Goal: Information Seeking & Learning: Learn about a topic

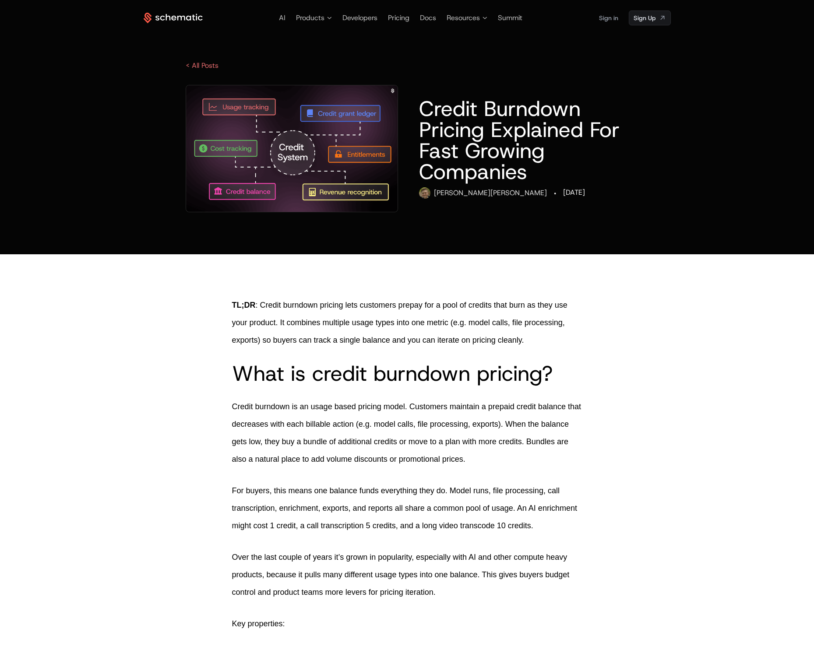
drag, startPoint x: 426, startPoint y: 108, endPoint x: 488, endPoint y: 127, distance: 64.8
click at [488, 127] on h1 "Credit Burndown Pricing Explained For Fast Growing Companies" at bounding box center [523, 140] width 209 height 84
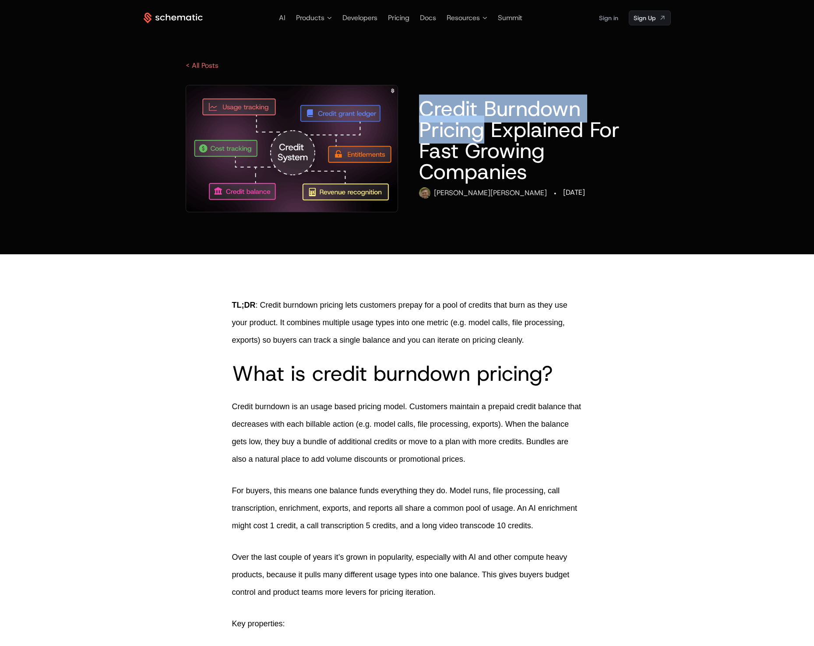
drag, startPoint x: 486, startPoint y: 135, endPoint x: 422, endPoint y: 113, distance: 67.2
click at [422, 113] on h1 "Credit Burndown Pricing Explained For Fast Growing Companies" at bounding box center [523, 140] width 209 height 84
click at [580, 108] on h1 "Credit Burndown Pricing Explained For Fast Growing Companies" at bounding box center [523, 140] width 209 height 84
drag, startPoint x: 581, startPoint y: 135, endPoint x: 423, endPoint y: 119, distance: 159.8
click at [423, 118] on h1 "Credit Burndown Pricing Explained For Fast Growing Companies" at bounding box center [523, 140] width 209 height 84
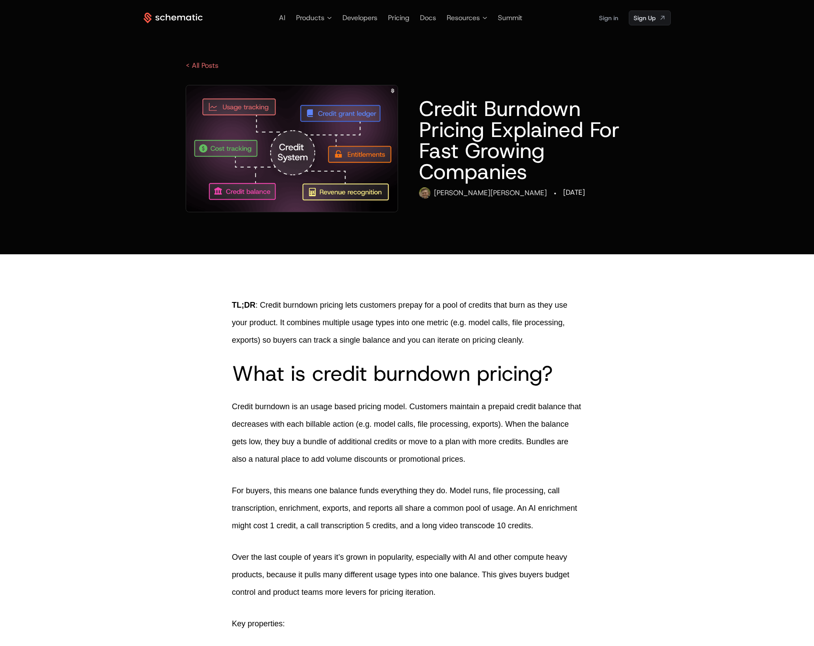
click at [333, 378] on h2 "What is credit burndown pricing?" at bounding box center [407, 373] width 350 height 21
drag, startPoint x: 316, startPoint y: 376, endPoint x: 514, endPoint y: 373, distance: 197.9
click at [514, 373] on h2 "What is credit burndown pricing?" at bounding box center [407, 373] width 350 height 21
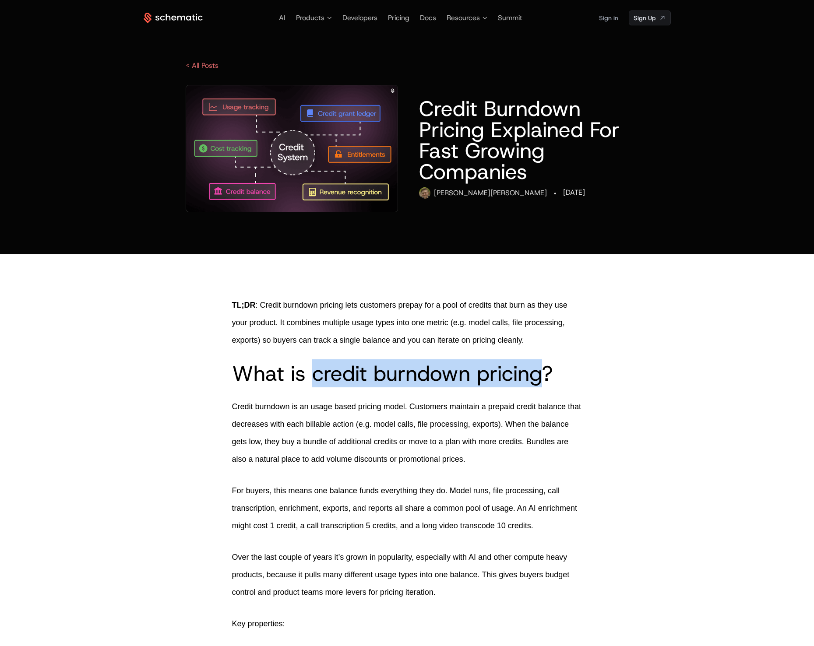
click at [542, 375] on h2 "What is credit burndown pricing?" at bounding box center [407, 373] width 350 height 21
copy h2 "credit burndown pricing"
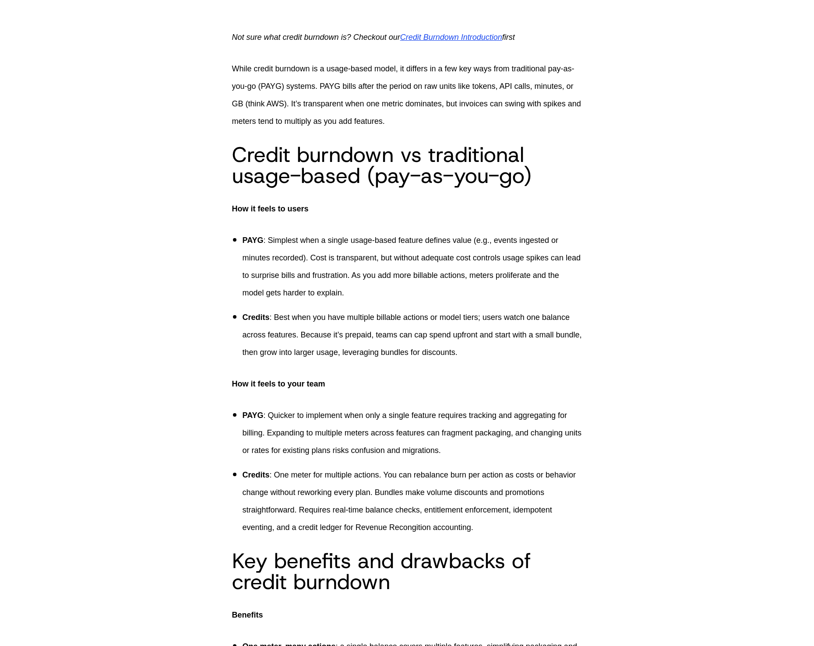
scroll to position [323, 0]
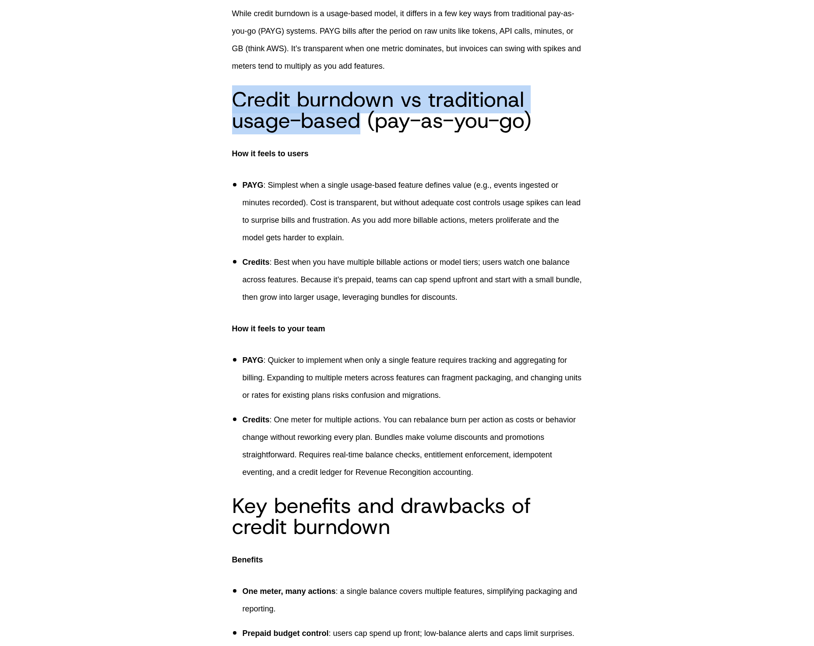
drag, startPoint x: 359, startPoint y: 123, endPoint x: 238, endPoint y: 106, distance: 122.4
click at [238, 106] on h2 "Credit burndown vs traditional usage-based (pay-as-you-go)" at bounding box center [407, 110] width 350 height 42
copy h2 "Credit burndown vs traditional usage-based"
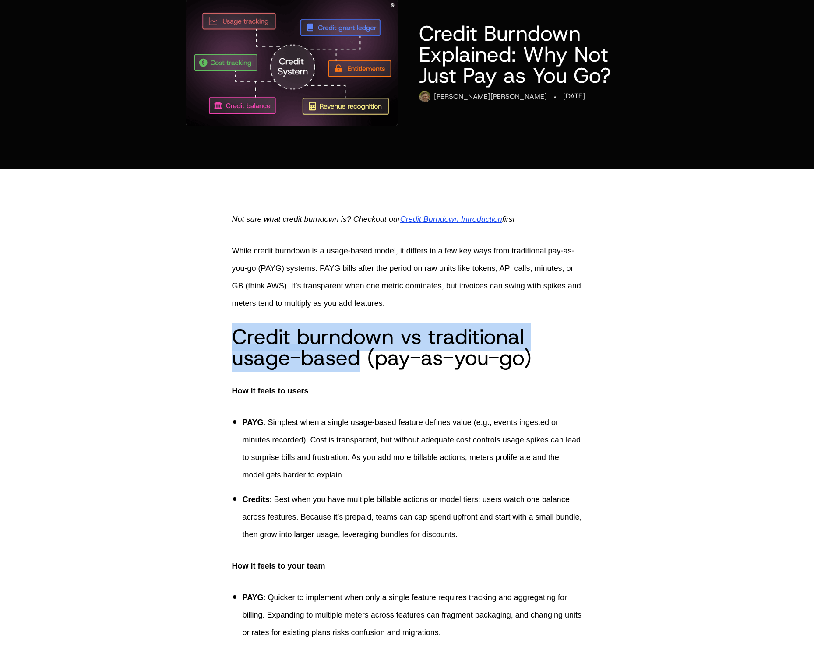
scroll to position [0, 0]
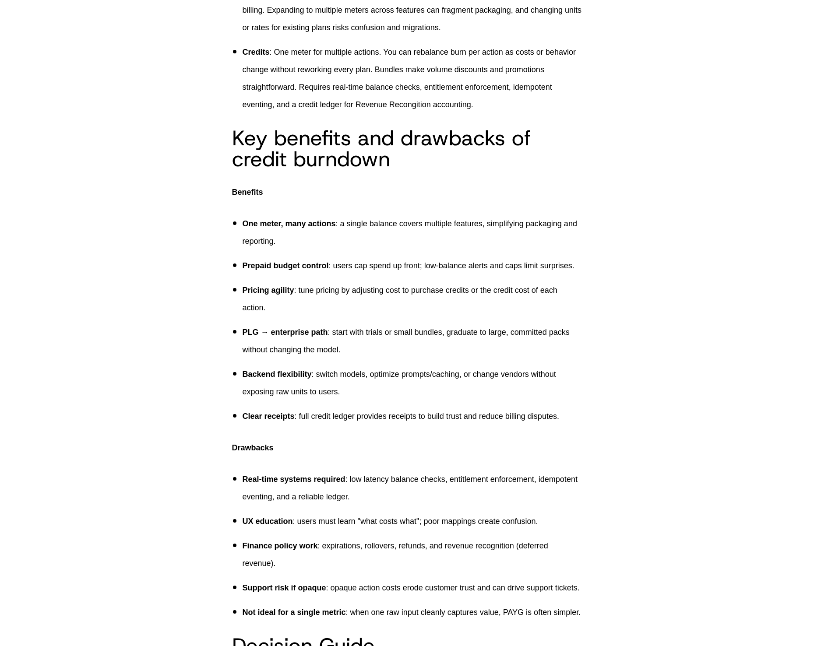
scroll to position [792, 0]
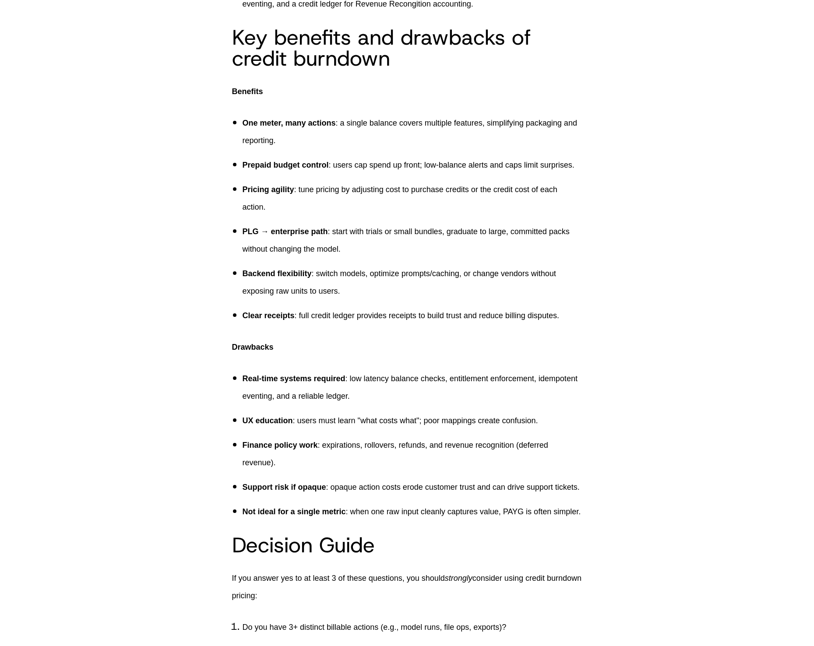
click at [384, 59] on h2 "Key benefits and drawbacks of credit burndown" at bounding box center [407, 48] width 350 height 42
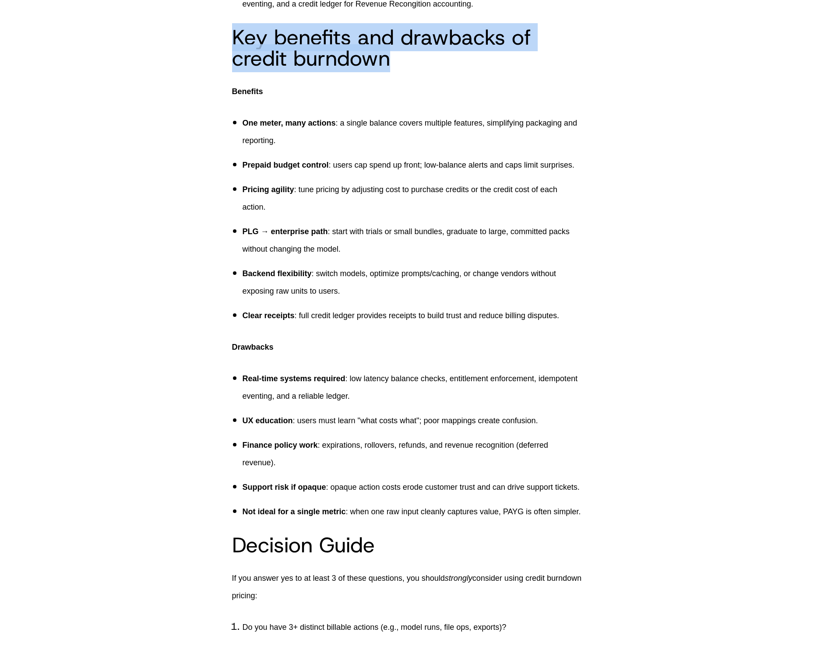
drag, startPoint x: 396, startPoint y: 61, endPoint x: 236, endPoint y: 45, distance: 160.6
click at [236, 45] on h2 "Key benefits and drawbacks of credit burndown" at bounding box center [407, 48] width 350 height 42
copy h2 "Key benefits and drawbacks of credit burndown"
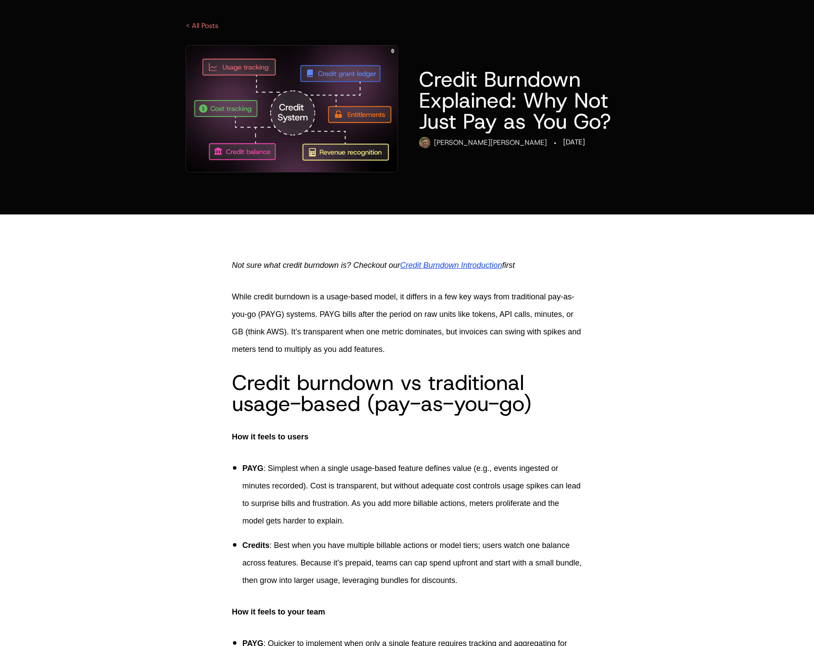
scroll to position [8, 0]
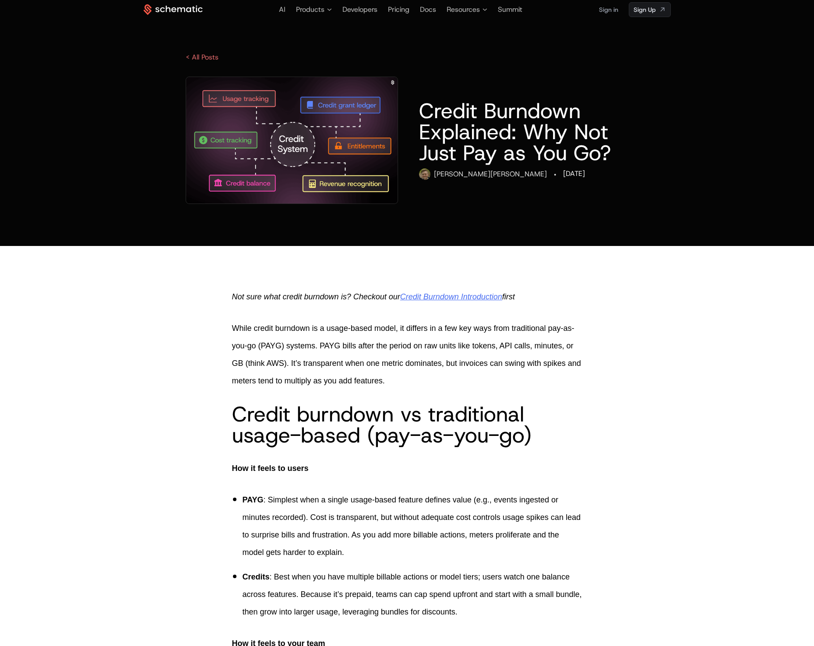
click at [467, 296] on span "Credit Burndown Introduction" at bounding box center [451, 296] width 102 height 9
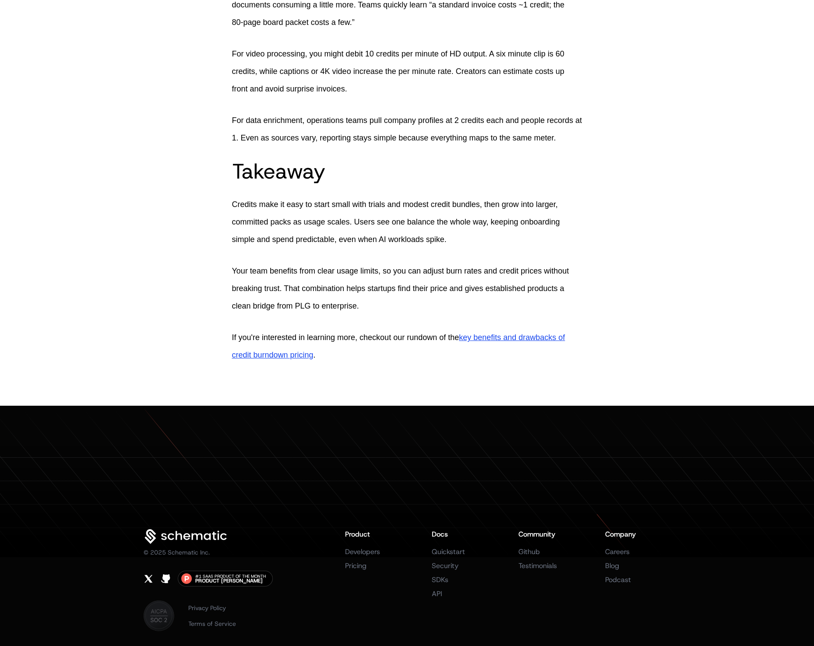
scroll to position [1067, 0]
